Goal: Find specific page/section: Find specific page/section

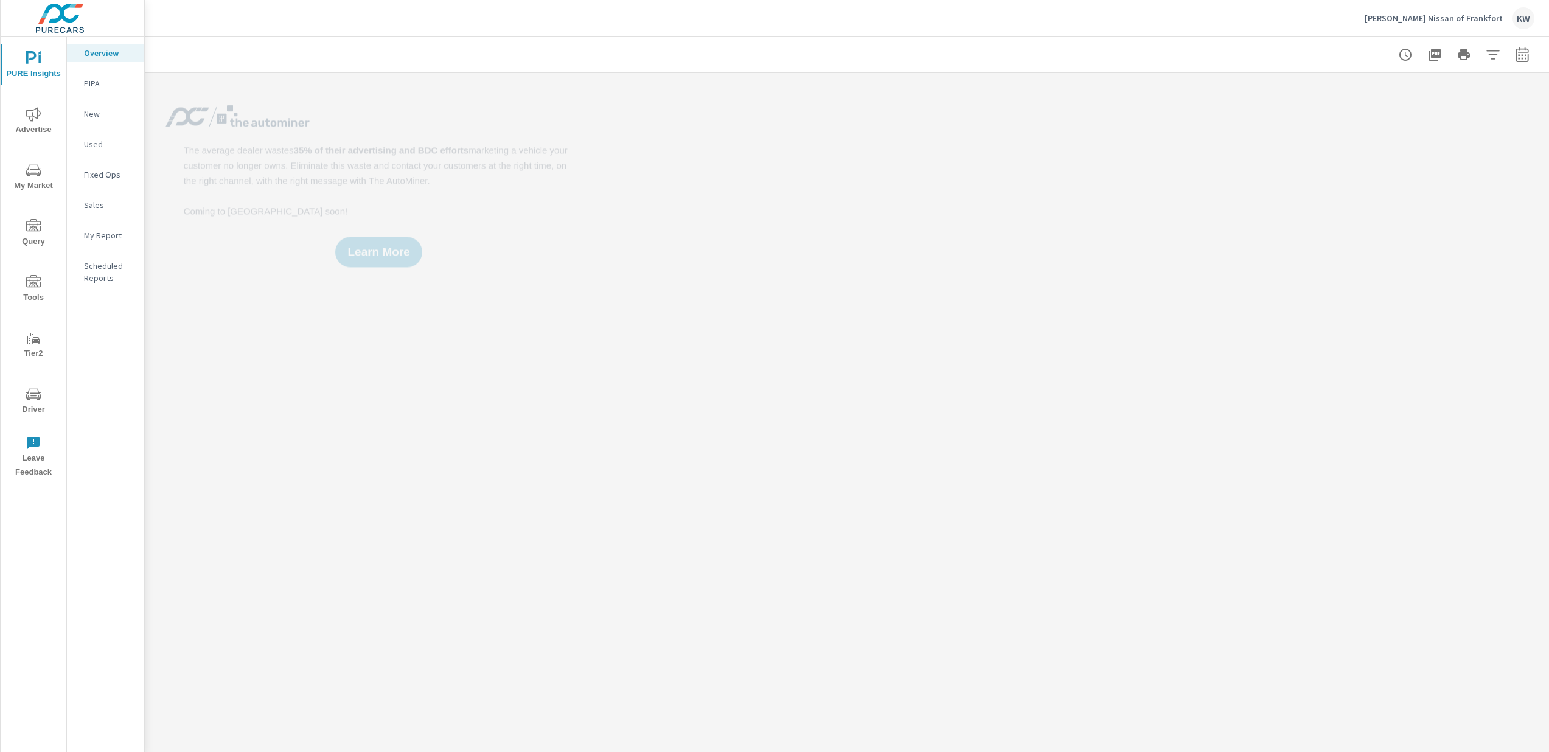
click at [34, 410] on span "Driver" at bounding box center [33, 402] width 58 height 30
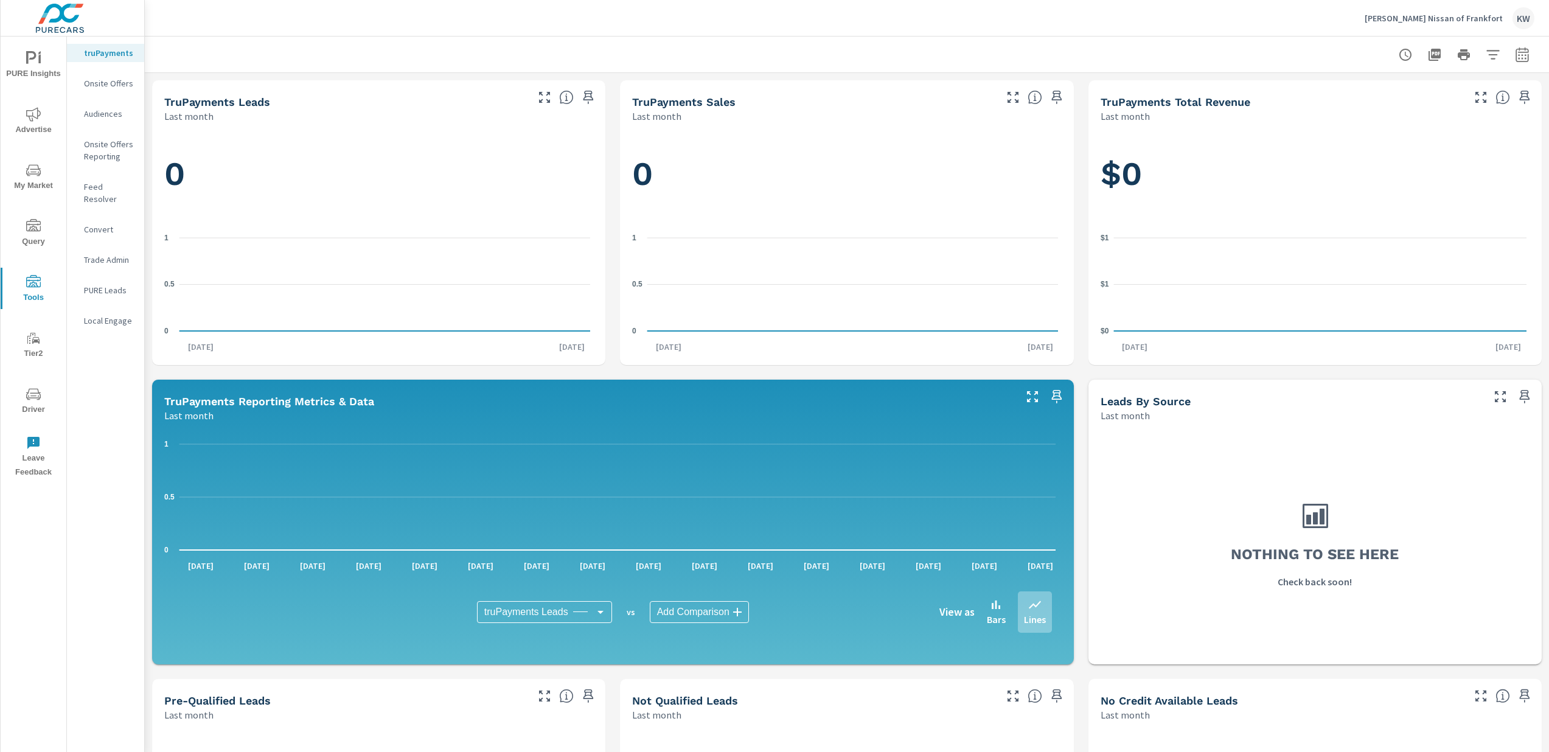
click at [106, 185] on p "Feed Resolver" at bounding box center [109, 193] width 50 height 24
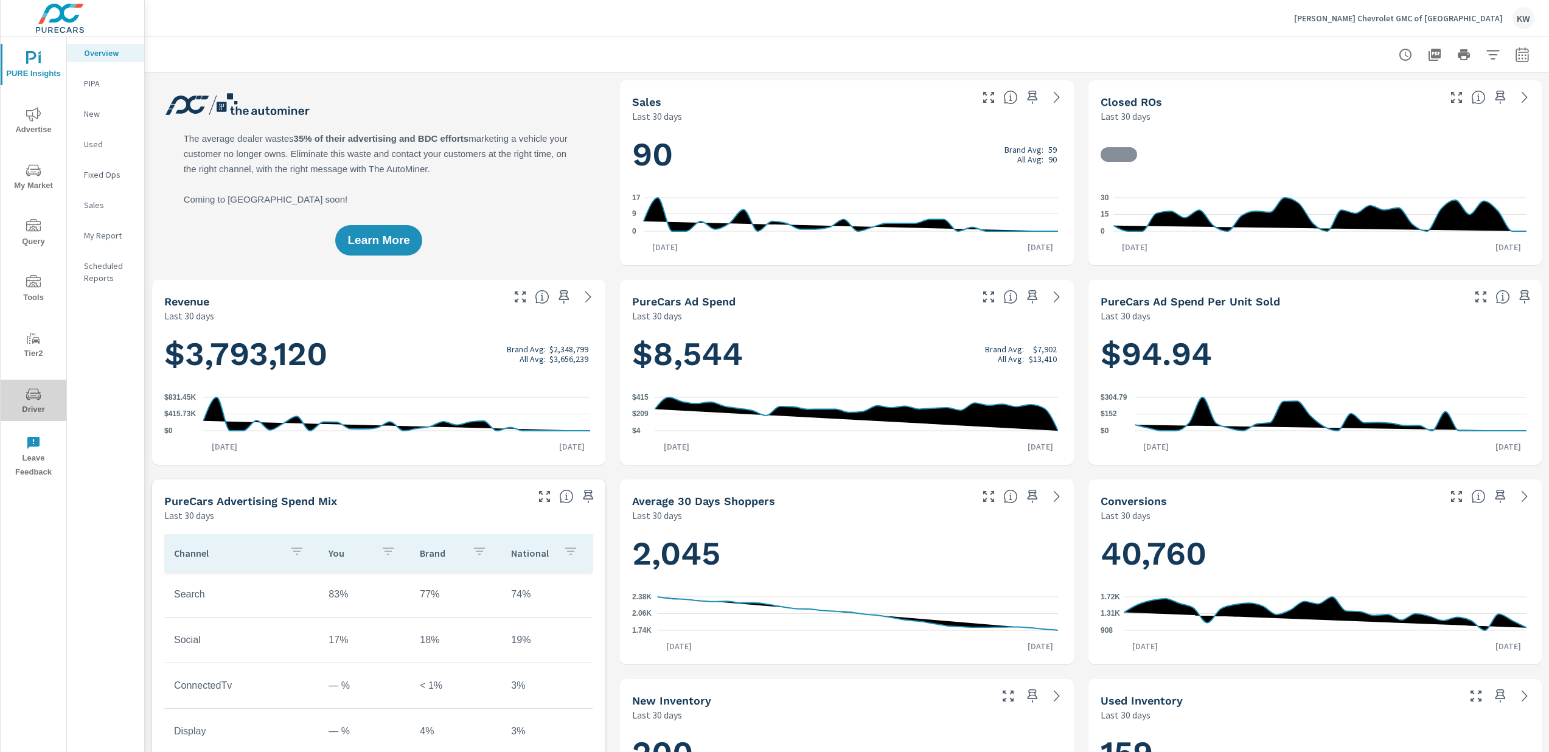
click at [36, 405] on span "Driver" at bounding box center [33, 402] width 58 height 30
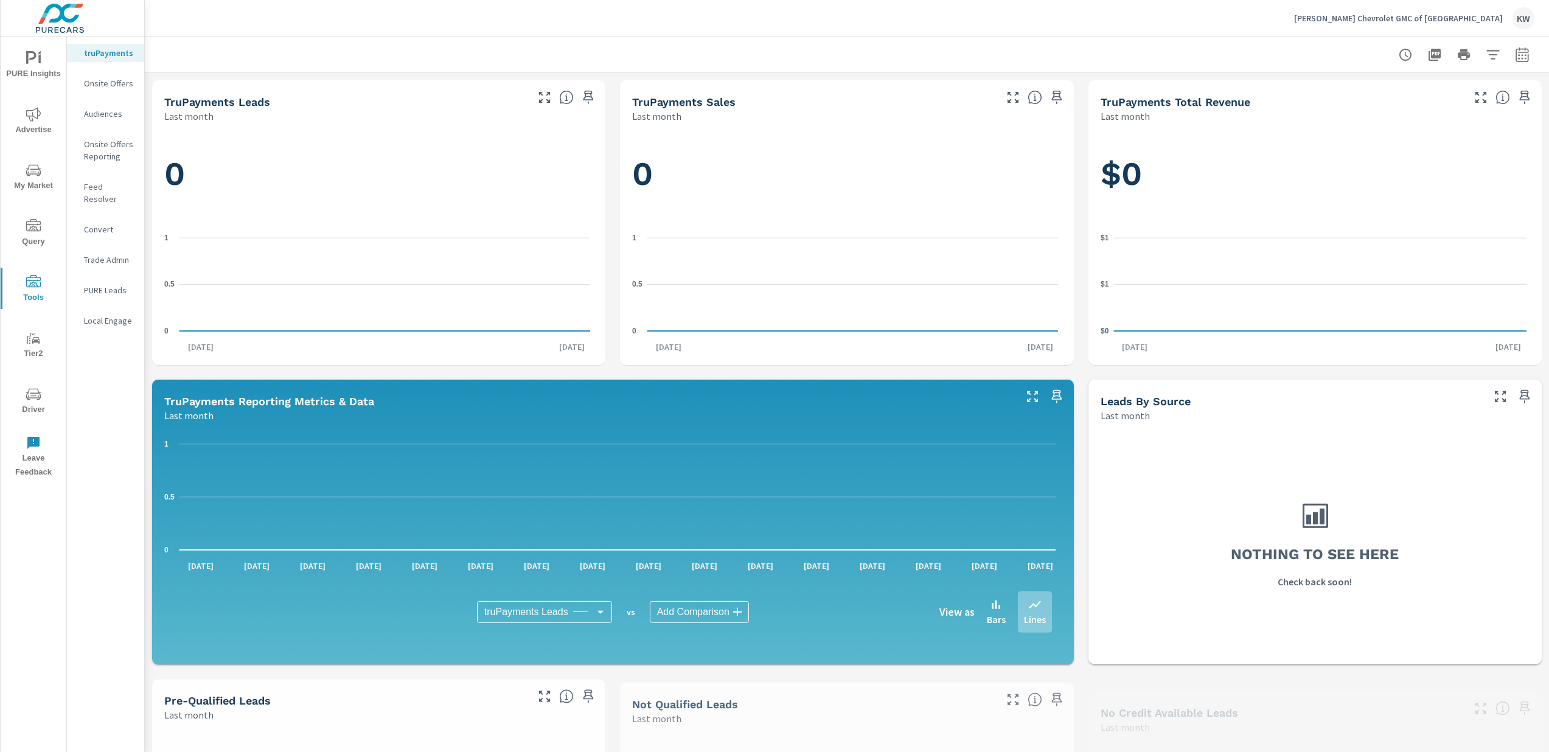
click at [106, 186] on p "Feed Resolver" at bounding box center [109, 193] width 50 height 24
